Goal: Obtain resource: Obtain resource

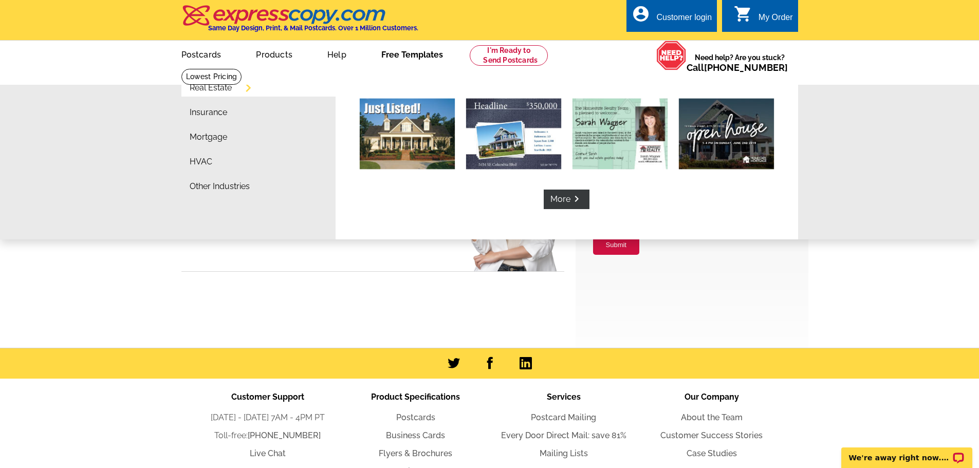
click at [421, 57] on link "Free Templates" at bounding box center [412, 54] width 95 height 24
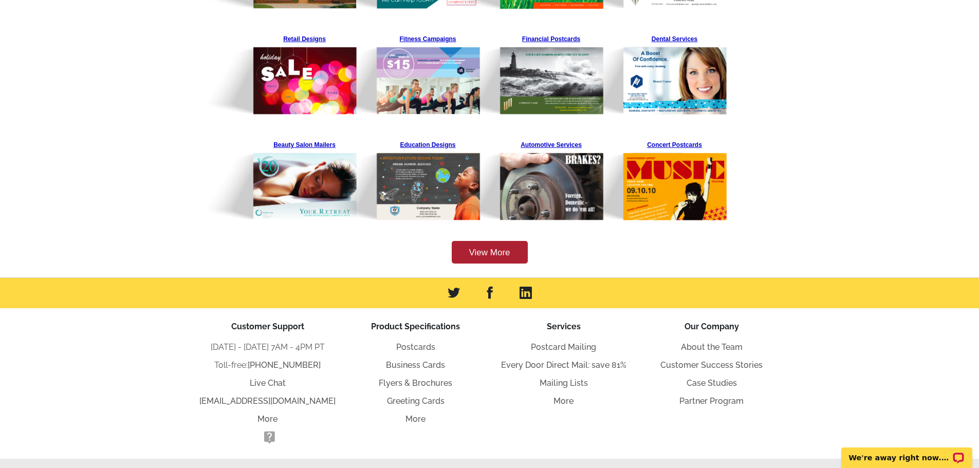
scroll to position [308, 0]
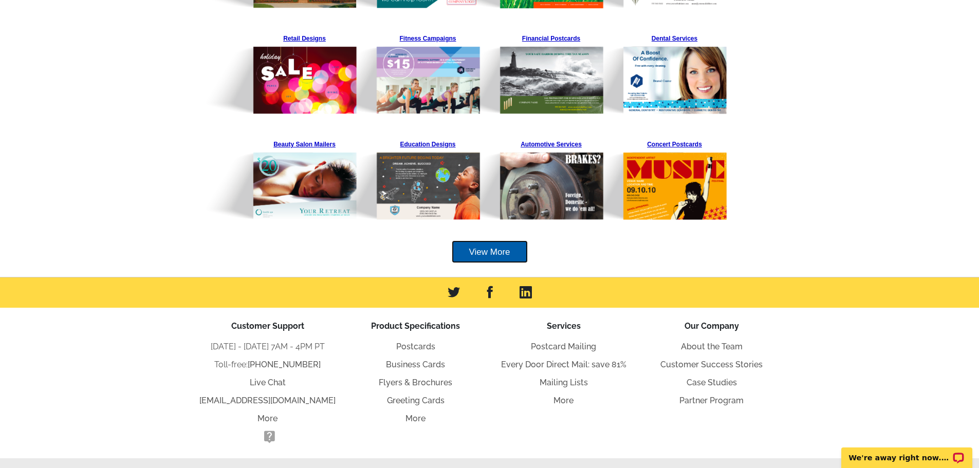
click at [481, 248] on link "View More" at bounding box center [490, 251] width 76 height 23
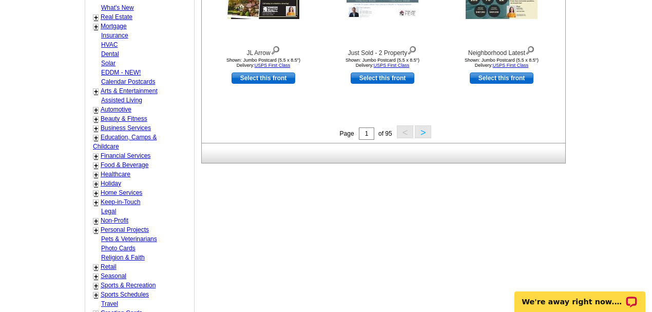
scroll to position [479, 0]
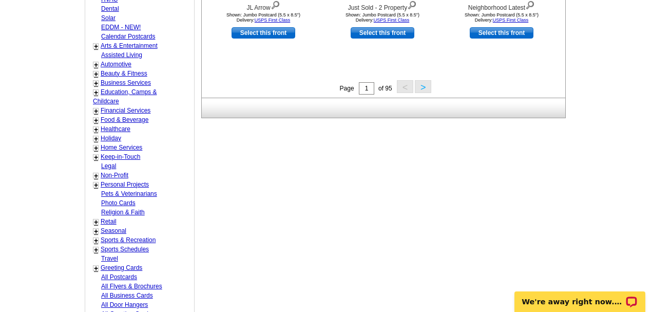
click at [96, 125] on link "+" at bounding box center [96, 129] width 4 height 8
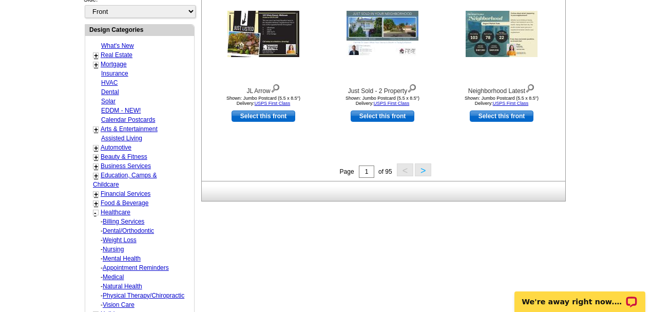
scroll to position [411, 0]
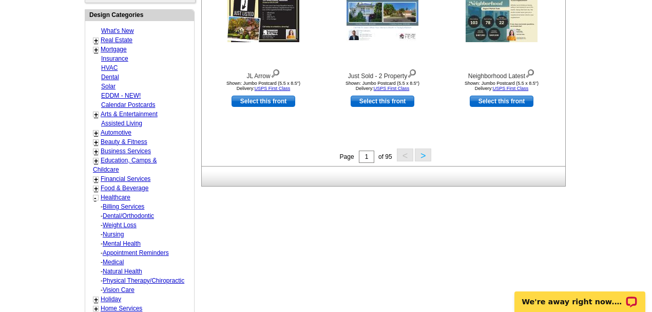
click at [96, 147] on link "+" at bounding box center [96, 151] width 4 height 8
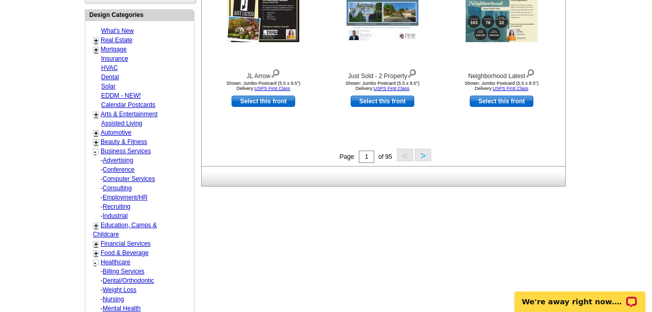
click at [119, 194] on link "Employment/HR" at bounding box center [125, 197] width 45 height 7
select select "724"
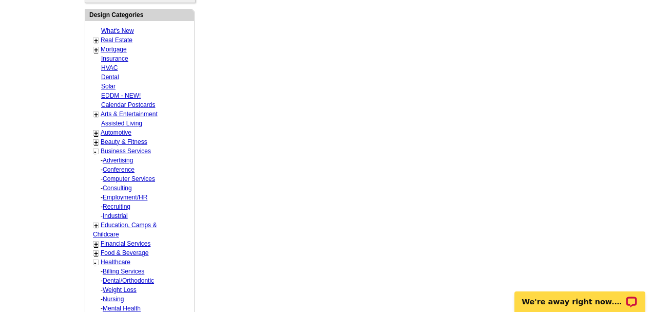
select select "728"
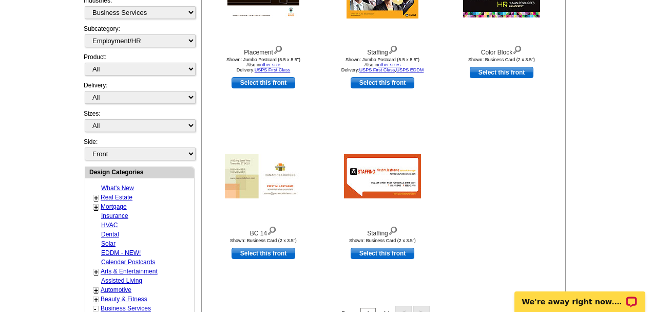
scroll to position [254, 0]
